Goal: Task Accomplishment & Management: Use online tool/utility

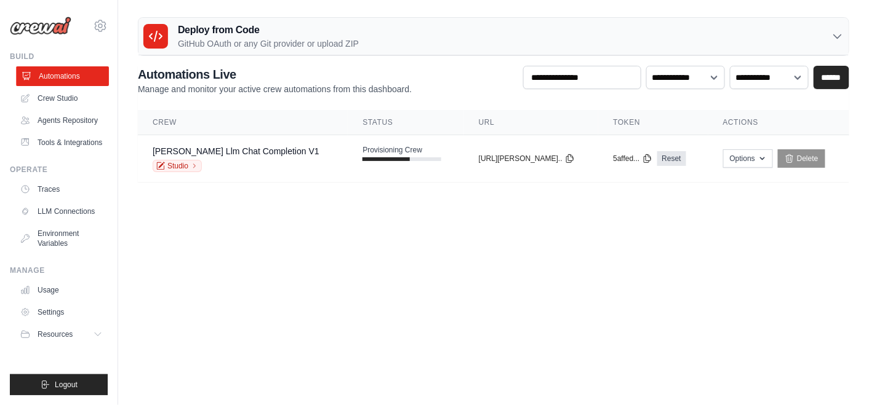
click at [51, 77] on link "Automations" at bounding box center [62, 76] width 93 height 20
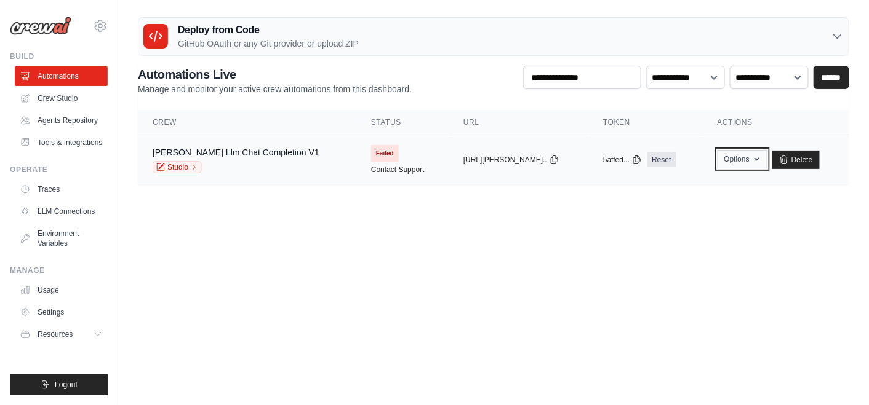
click at [717, 159] on button "Options" at bounding box center [742, 159] width 50 height 18
click at [173, 162] on link "Studio" at bounding box center [177, 167] width 49 height 12
click at [733, 162] on button "Options" at bounding box center [742, 159] width 50 height 18
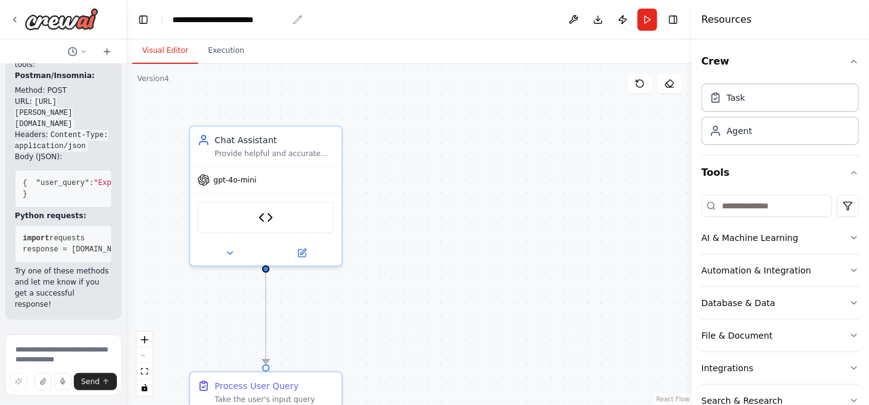
scroll to position [7023, 0]
click at [68, 25] on img at bounding box center [62, 19] width 74 height 22
